Goal: Transaction & Acquisition: Obtain resource

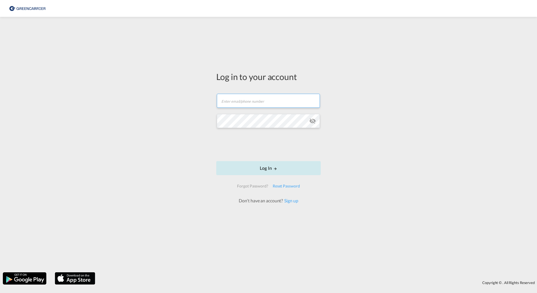
type input "[PERSON_NAME][EMAIL_ADDRESS][DOMAIN_NAME]"
drag, startPoint x: 266, startPoint y: 168, endPoint x: 270, endPoint y: 166, distance: 4.7
click at [266, 168] on button "Log In" at bounding box center [268, 168] width 105 height 14
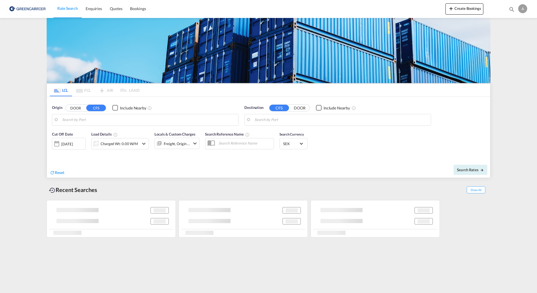
type input "SE-60228, [GEOGRAPHIC_DATA], [GEOGRAPHIC_DATA]"
type input "[GEOGRAPHIC_DATA], HKHKG"
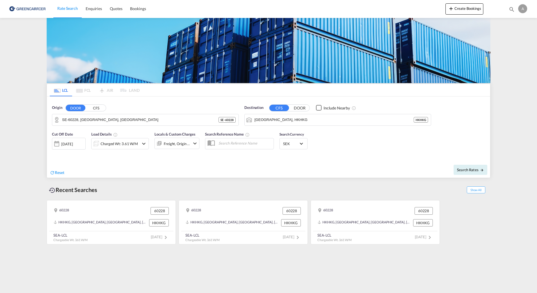
drag, startPoint x: 407, startPoint y: 149, endPoint x: 324, endPoint y: 158, distance: 83.1
click at [407, 149] on div "Cut Off Date [DATE] [DATE] Load Details Charged Wt: 3.61 W/M Locals & Custom Ch…" at bounding box center [269, 144] width 444 height 30
click at [73, 143] on div "[DATE]" at bounding box center [67, 144] width 12 height 5
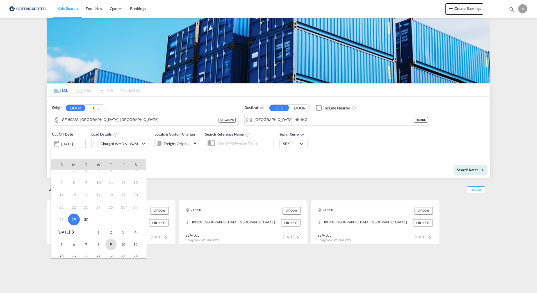
scroll to position [28, 0]
click at [98, 221] on span "1" at bounding box center [98, 223] width 11 height 11
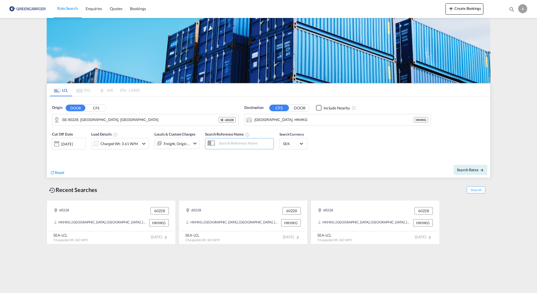
click at [156, 165] on div "Reset" at bounding box center [160, 168] width 220 height 15
click at [119, 145] on div "Charged Wt: 3.61 W/M" at bounding box center [119, 144] width 37 height 8
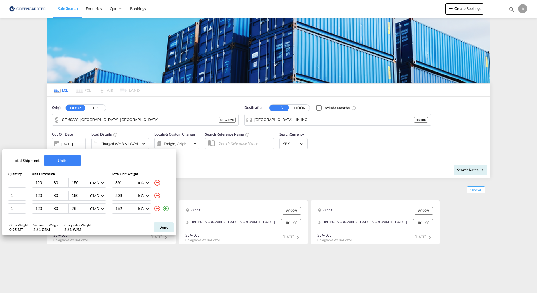
click at [157, 185] on md-icon "icon-minus-circle-outline" at bounding box center [157, 183] width 7 height 7
type input "409"
type input "76"
type input "152"
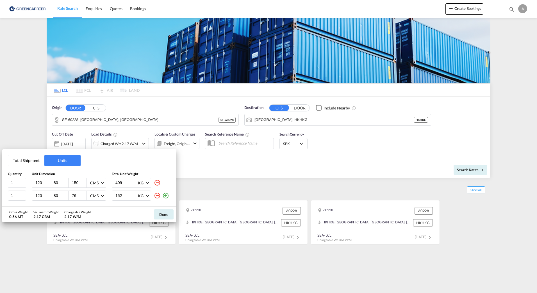
click at [157, 185] on md-icon "icon-minus-circle-outline" at bounding box center [157, 183] width 7 height 7
type input "76"
click at [157, 185] on md-icon "icon-minus-circle-outline" at bounding box center [157, 183] width 7 height 7
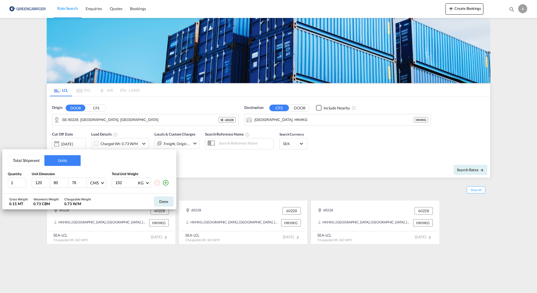
click at [157, 185] on md-icon "icon-minus-circle-outline" at bounding box center [157, 183] width 7 height 7
drag, startPoint x: 126, startPoint y: 185, endPoint x: 109, endPoint y: 182, distance: 17.7
click at [109, 182] on div "1 120 80 76 CMS CMS Inches 152 KG KG LB" at bounding box center [89, 183] width 163 height 10
type input "180"
click at [166, 182] on md-icon "icon-plus-circle-outline" at bounding box center [165, 183] width 7 height 7
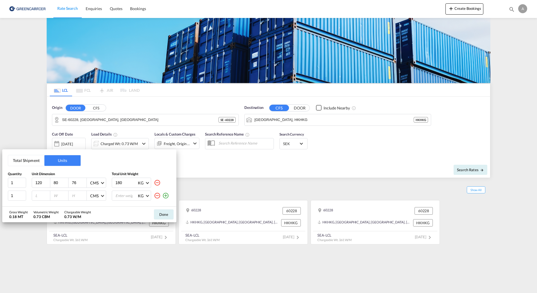
click at [36, 202] on div "Total Shipment Units Quantity Unit Dimension Total Unit Weight 1 120 80 76 CMS …" at bounding box center [89, 178] width 174 height 57
click at [37, 197] on input "number" at bounding box center [42, 195] width 15 height 5
type input "120"
type input "80"
type input "86"
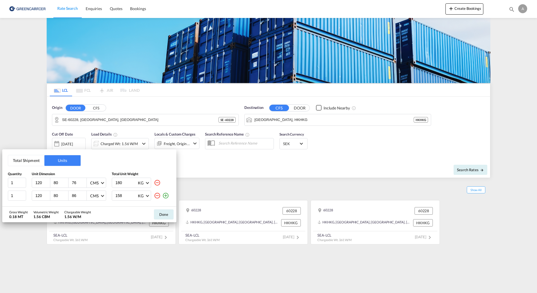
type input "158"
click at [168, 196] on md-icon "icon-plus-circle-outline" at bounding box center [165, 196] width 7 height 7
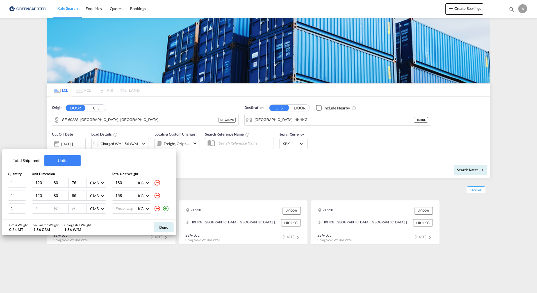
click at [37, 212] on div at bounding box center [41, 209] width 18 height 10
click at [39, 209] on input "number" at bounding box center [42, 208] width 15 height 5
type input "120"
type input "80"
type input "121"
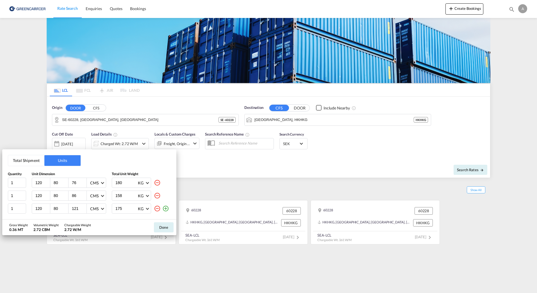
type input "175"
drag, startPoint x: 166, startPoint y: 209, endPoint x: 160, endPoint y: 209, distance: 6.2
click at [166, 209] on md-icon "icon-plus-circle-outline" at bounding box center [165, 208] width 7 height 7
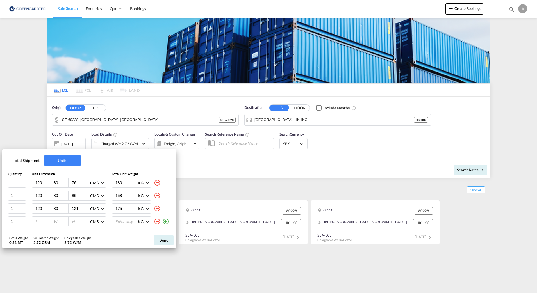
click at [37, 228] on div "Total Shipment Units Quantity Unit Dimension Total Unit Weight 1 120 80 76 CMS …" at bounding box center [89, 191] width 174 height 83
click at [39, 221] on input "number" at bounding box center [42, 221] width 15 height 5
type input "120"
type input "80"
type input "137"
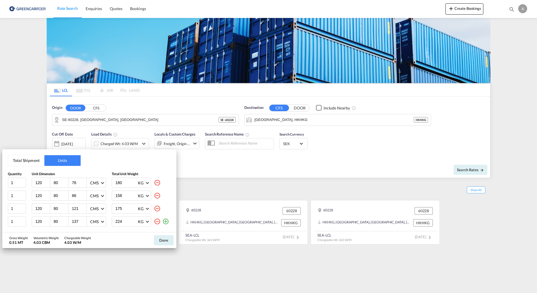
type input "224"
click at [164, 221] on md-icon "icon-plus-circle-outline" at bounding box center [165, 221] width 7 height 7
click at [39, 221] on input "number" at bounding box center [42, 222] width 15 height 5
type input "120"
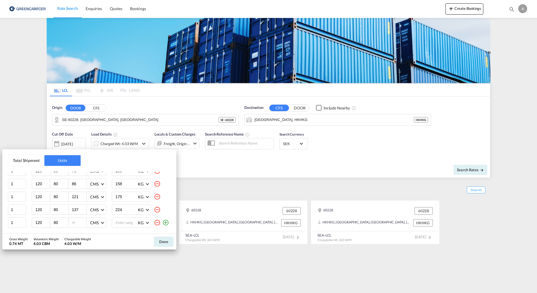
type input "80"
type input "90"
type input "146"
click at [162, 223] on md-icon "icon-plus-circle-outline" at bounding box center [165, 223] width 7 height 7
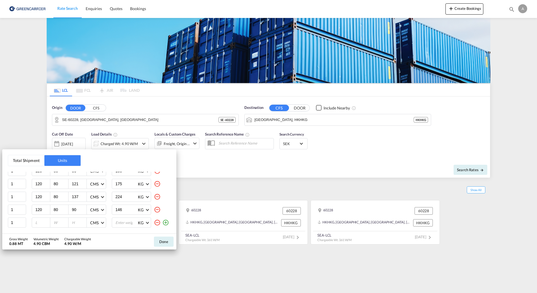
click at [38, 225] on input "number" at bounding box center [42, 222] width 15 height 5
type input "120"
type input "80"
type input "98"
type input "136"
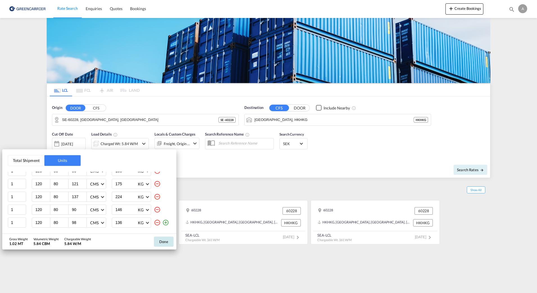
click at [162, 244] on button "Done" at bounding box center [164, 242] width 20 height 10
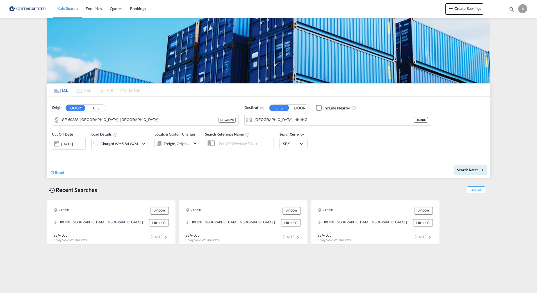
click at [118, 160] on div "Reset Search Rates" at bounding box center [269, 168] width 444 height 19
click at [373, 154] on div "Cut Off Date [DATE] [DATE] Load Details Charged Wt: 5.84 W/M Locals & Custom Ch…" at bounding box center [269, 144] width 444 height 30
click at [471, 174] on button "Search Rates" at bounding box center [471, 170] width 34 height 10
type input "60228 to HKHKG / [DATE]"
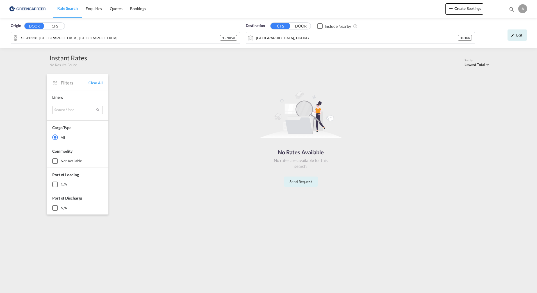
click at [206, 95] on div "No Rates Available No rates are available for this search. Send Request" at bounding box center [301, 137] width 375 height 120
click at [195, 26] on div "Origin DOOR CFS" at bounding box center [126, 26] width 230 height 6
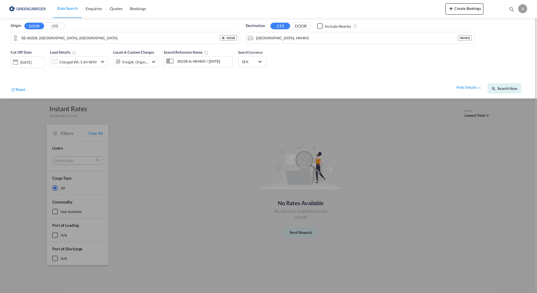
click at [118, 79] on div "hide details Search Now" at bounding box center [275, 86] width 501 height 16
click at [340, 71] on div "Cut Off Date [DATE] [DATE] Load Details Charged Wt: 5.84 W/M Locals & Custom Ch…" at bounding box center [269, 73] width 526 height 52
click at [27, 63] on div "[DATE]" at bounding box center [26, 62] width 12 height 5
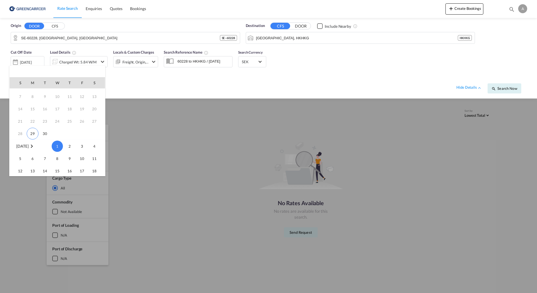
scroll to position [18, 0]
click at [42, 138] on span "30" at bounding box center [44, 138] width 11 height 11
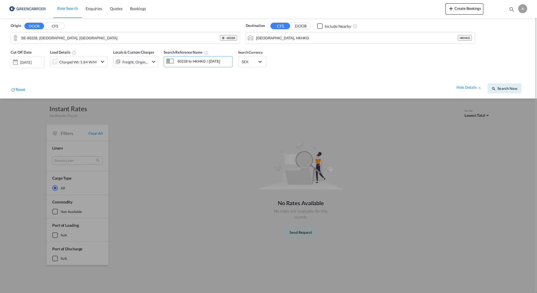
click at [405, 69] on div "Cut Off Date [DATE] [DATE] Load Details Charged Wt: 5.84 W/M Locals & Custom Ch…" at bounding box center [269, 73] width 526 height 52
click at [509, 92] on button "Search Now" at bounding box center [505, 88] width 34 height 10
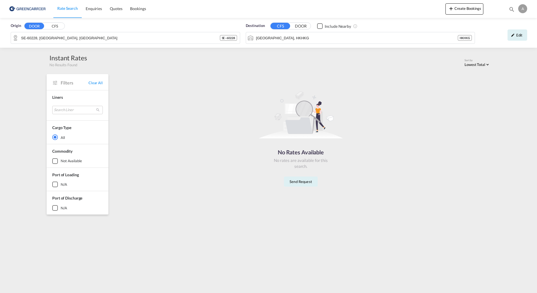
click at [223, 108] on div "No Rates Available No rates are available for this search. Send Request" at bounding box center [301, 137] width 375 height 120
click at [223, 106] on div "No Rates Available No rates are available for this search. Send Request" at bounding box center [301, 137] width 375 height 120
drag, startPoint x: 215, startPoint y: 102, endPoint x: 224, endPoint y: 98, distance: 9.6
click at [216, 102] on div "No Rates Available No rates are available for this search. Send Request" at bounding box center [301, 137] width 375 height 120
click at [217, 26] on div "Origin DOOR CFS" at bounding box center [126, 26] width 230 height 6
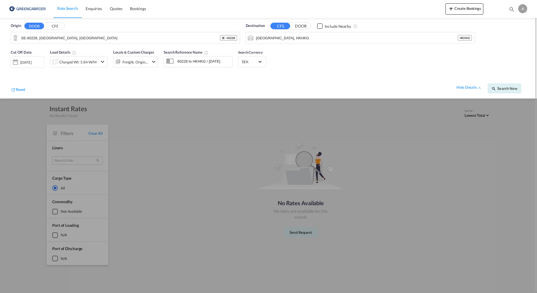
click at [318, 78] on div "Reset hide details Search Now" at bounding box center [269, 86] width 522 height 22
click at [168, 86] on div "hide details Search Now" at bounding box center [275, 86] width 501 height 16
click at [132, 60] on div "Freight, Origin, Destination" at bounding box center [136, 62] width 26 height 8
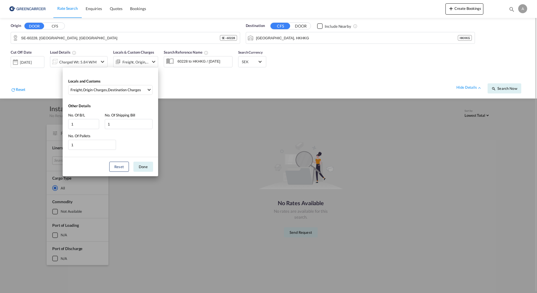
drag, startPoint x: 357, startPoint y: 80, endPoint x: 363, endPoint y: 86, distance: 8.9
click at [358, 80] on div "Locals and Customs Freight , Origin Charges , Destination Charges Clear All Sel…" at bounding box center [268, 146] width 537 height 293
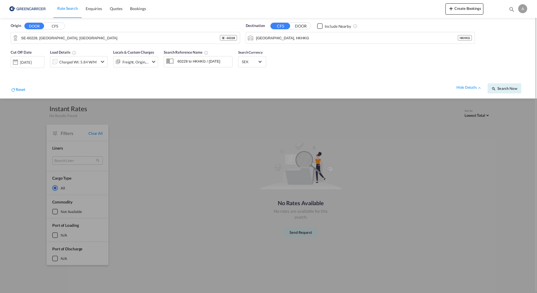
click at [377, 62] on div "Cut Off Date [DATE] [DATE] Load Details Charged Wt: 5.84 W/M Locals & Custom Ch…" at bounding box center [269, 73] width 526 height 52
drag, startPoint x: 366, startPoint y: 69, endPoint x: 367, endPoint y: 66, distance: 3.4
click at [367, 67] on div "Cut Off Date [DATE] [DATE] Load Details Charged Wt: 5.84 W/M Locals & Custom Ch…" at bounding box center [269, 73] width 526 height 52
click at [367, 70] on div "Cut Off Date [DATE] [DATE] Load Details Charged Wt: 5.84 W/M Locals & Custom Ch…" at bounding box center [269, 73] width 526 height 52
click at [492, 87] on button "Search Now" at bounding box center [505, 88] width 34 height 10
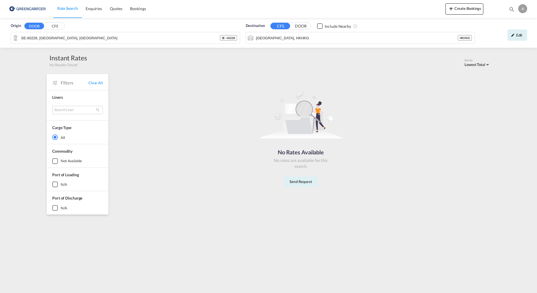
drag, startPoint x: 363, startPoint y: 171, endPoint x: 312, endPoint y: 188, distance: 54.1
click at [363, 171] on div "No Rates Available No rates are available for this search. Send Request" at bounding box center [301, 137] width 375 height 120
click at [307, 179] on button "Send Request" at bounding box center [301, 182] width 34 height 10
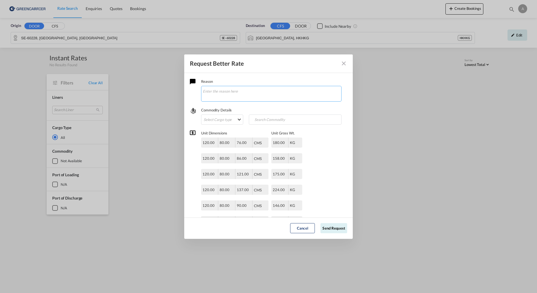
click at [241, 87] on textarea "Request Better Rate ..." at bounding box center [271, 94] width 141 height 16
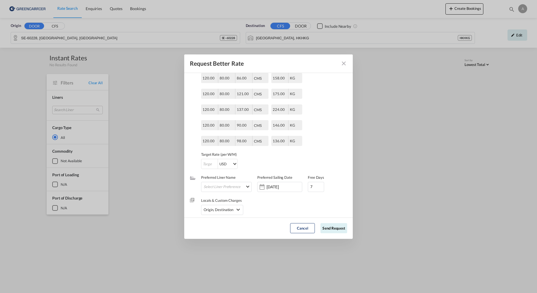
scroll to position [83, 0]
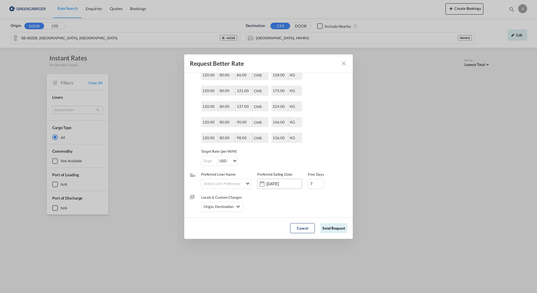
type textarea "[PERSON_NAME] I [GEOGRAPHIC_DATA]"
click at [265, 187] on div "Request Better Rate ..." at bounding box center [262, 183] width 9 height 11
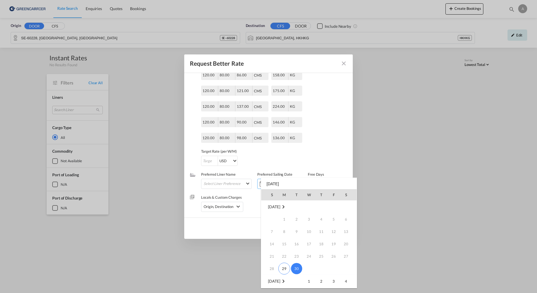
scroll to position [28, 0]
click at [306, 253] on span "1" at bounding box center [309, 253] width 11 height 11
type input "[DATE]"
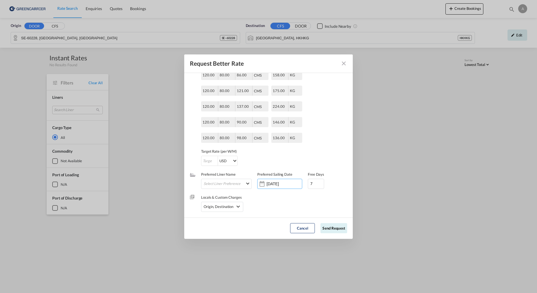
click at [322, 124] on div "Unit Dimensions 120.00 80.00 76.00 CMS CMS Inches CMS Inches Unit [PERSON_NAME]…" at bounding box center [268, 103] width 157 height 125
click at [271, 207] on div "Locals & Custom Charges Origin, Destination Origin Charges Origin Customs Clear…" at bounding box center [268, 200] width 157 height 23
click at [241, 206] on md-icon "icon-chevron-down" at bounding box center [238, 206] width 7 height 7
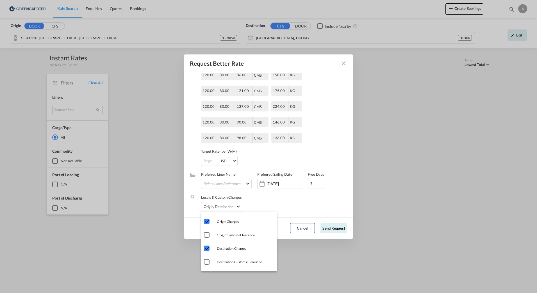
click at [292, 206] on md-backdrop at bounding box center [268, 146] width 537 height 293
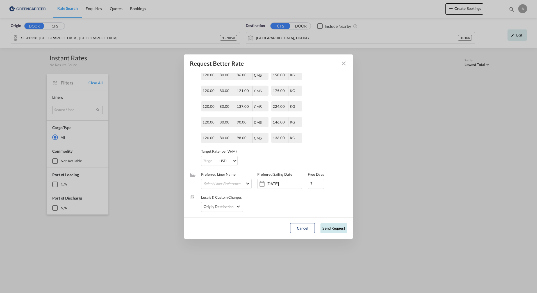
click at [331, 231] on button "Send Request" at bounding box center [334, 228] width 27 height 10
click at [214, 167] on div "Enter Target Rate" at bounding box center [251, 169] width 101 height 6
type input "-1"
click at [212, 163] on input "-1" at bounding box center [210, 161] width 16 height 10
drag, startPoint x: 210, startPoint y: 161, endPoint x: 190, endPoint y: 161, distance: 20.0
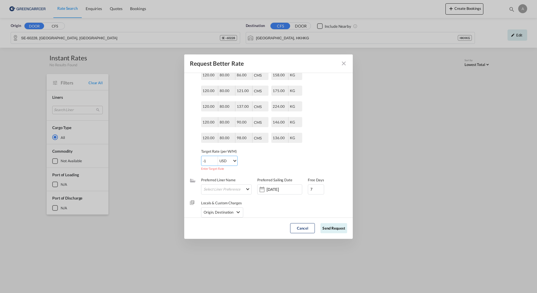
click at [190, 161] on md-dialog-content "Reason [PERSON_NAME] I PORTALEN Commodity Details Select Cargo type FAK GCR GDS…" at bounding box center [268, 145] width 169 height 145
click at [206, 157] on input "Request Better Rate ..." at bounding box center [210, 161] width 16 height 10
type input "1"
click at [330, 227] on button "Send Request" at bounding box center [334, 228] width 27 height 10
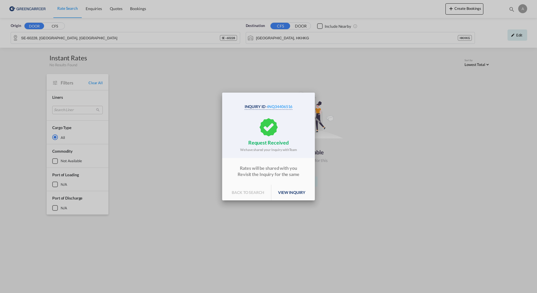
click at [379, 140] on div "Inquiry Id - INQ34406516 request received We have shared your Inquiry with Team…" at bounding box center [268, 146] width 537 height 293
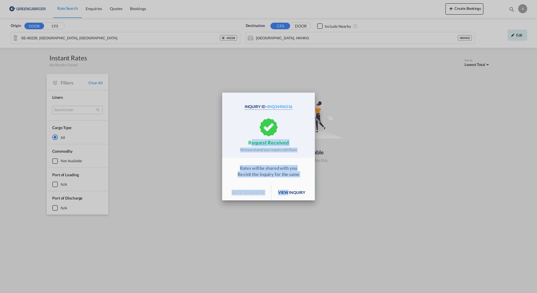
drag, startPoint x: 266, startPoint y: 154, endPoint x: 288, endPoint y: 203, distance: 53.6
click at [288, 203] on div "Inquiry Id - INQ34406516 request received We have shared your Inquiry with Team…" at bounding box center [268, 146] width 537 height 293
click at [413, 161] on div "Inquiry Id - INQ34406516 request received We have shared your Inquiry with Team…" at bounding box center [268, 146] width 537 height 293
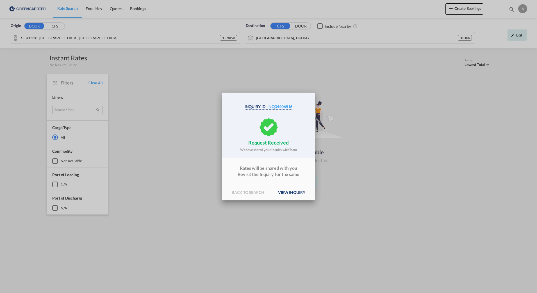
click at [417, 126] on div "Inquiry Id - INQ34406516 request received We have shared your Inquiry with Team…" at bounding box center [268, 146] width 537 height 293
click at [254, 67] on div "Inquiry Id - INQ34406516 request received We have shared your Inquiry with Team…" at bounding box center [268, 146] width 537 height 293
click at [247, 196] on p "back to search" at bounding box center [248, 193] width 46 height 16
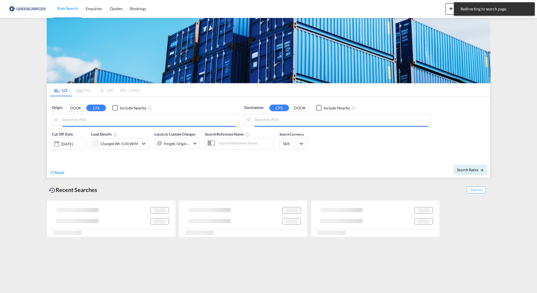
type input "SE-60228, [GEOGRAPHIC_DATA], [GEOGRAPHIC_DATA]"
type input "[GEOGRAPHIC_DATA], HKHKG"
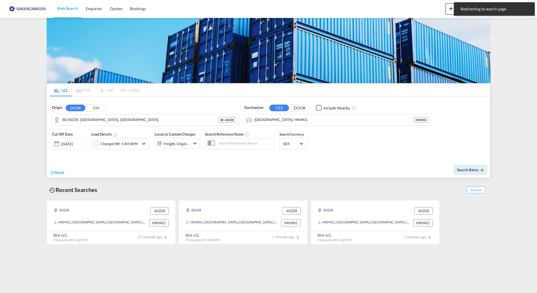
click at [110, 160] on div "Reset Search Rates" at bounding box center [269, 168] width 444 height 19
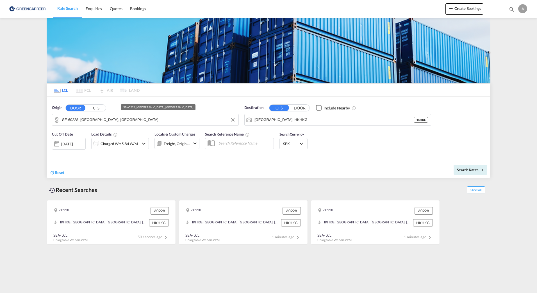
click at [144, 119] on input "SE-60228, [GEOGRAPHIC_DATA], [GEOGRAPHIC_DATA]" at bounding box center [149, 120] width 174 height 8
drag, startPoint x: 373, startPoint y: 169, endPoint x: 348, endPoint y: 168, distance: 25.3
click at [374, 169] on div "Search Rates" at bounding box center [380, 170] width 220 height 16
click at [101, 111] on button "CFS" at bounding box center [96, 108] width 20 height 6
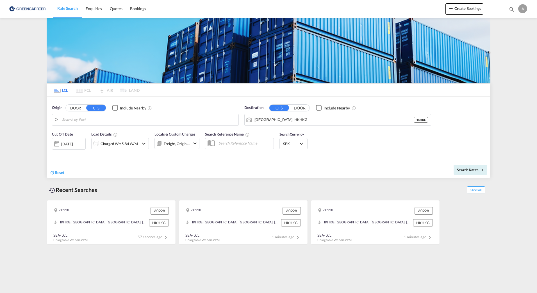
click at [87, 120] on body "Rate Search Enquiries Quotes Bookings Rate Search Enquiries" at bounding box center [268, 146] width 537 height 293
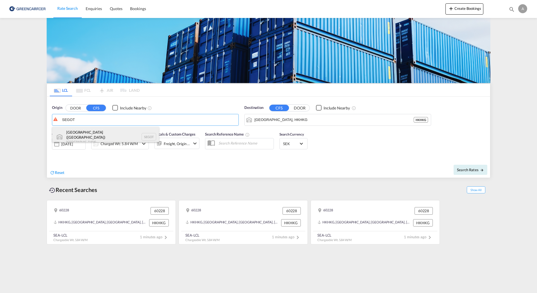
click at [86, 130] on div "[GEOGRAPHIC_DATA] ([GEOGRAPHIC_DATA]) [GEOGRAPHIC_DATA] SEGOT" at bounding box center [105, 137] width 107 height 20
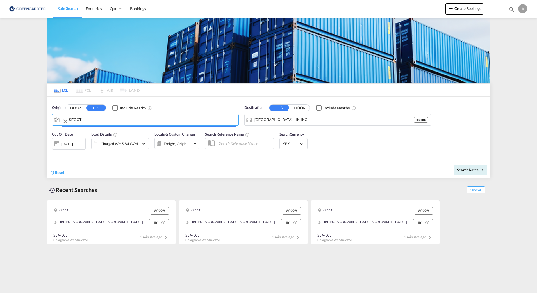
type input "[GEOGRAPHIC_DATA] ([GEOGRAPHIC_DATA]), [GEOGRAPHIC_DATA]"
click at [358, 144] on div "Cut Off Date [DATE] [DATE] Load Details Charged Wt: 5.84 W/M Locals & Custom Ch…" at bounding box center [269, 144] width 444 height 30
click at [468, 174] on button "Search Rates" at bounding box center [471, 170] width 34 height 10
type input "SEGOT to HKHKG / [DATE]"
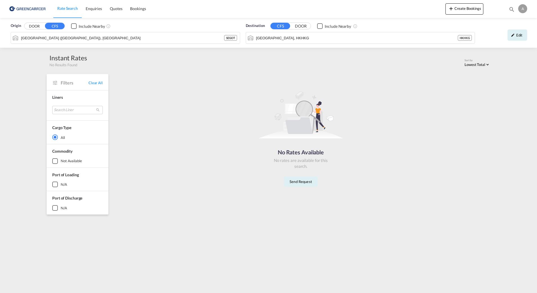
click at [411, 96] on div "No Rates Available No rates are available for this search. Send Request" at bounding box center [301, 137] width 375 height 120
drag, startPoint x: 389, startPoint y: 150, endPoint x: 325, endPoint y: 3, distance: 160.3
click at [389, 150] on div "No Rates Available No rates are available for this search. Send Request" at bounding box center [301, 137] width 375 height 120
